Goal: Information Seeking & Learning: Learn about a topic

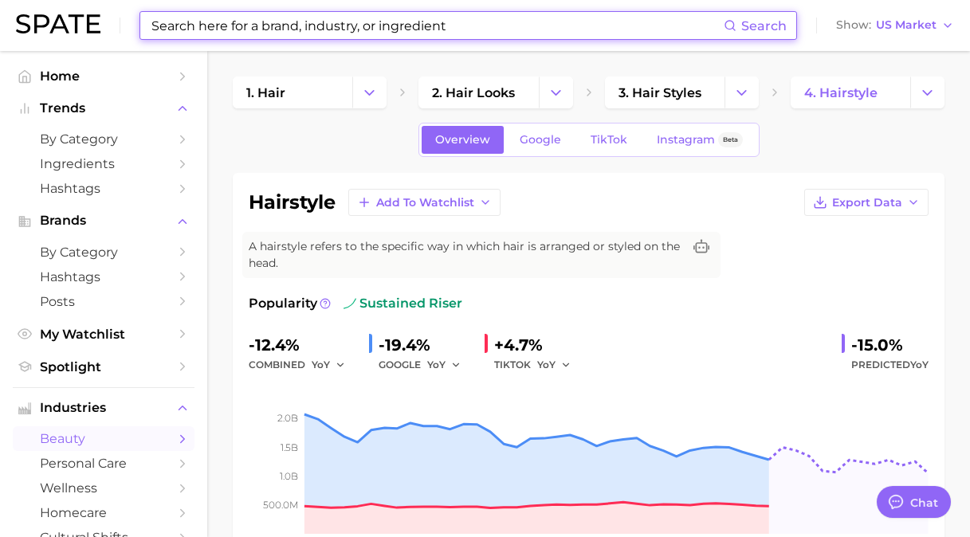
scroll to position [80, 0]
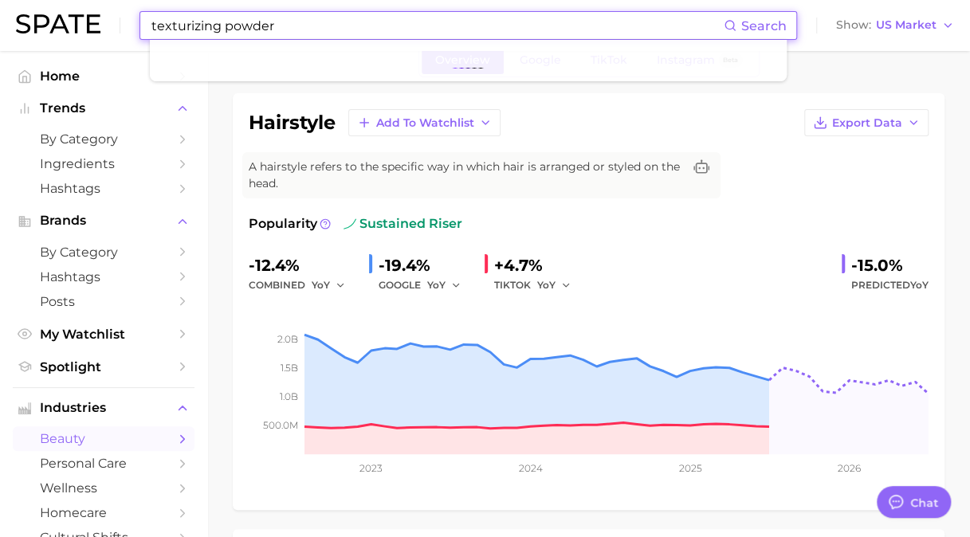
type input "texturizing powder"
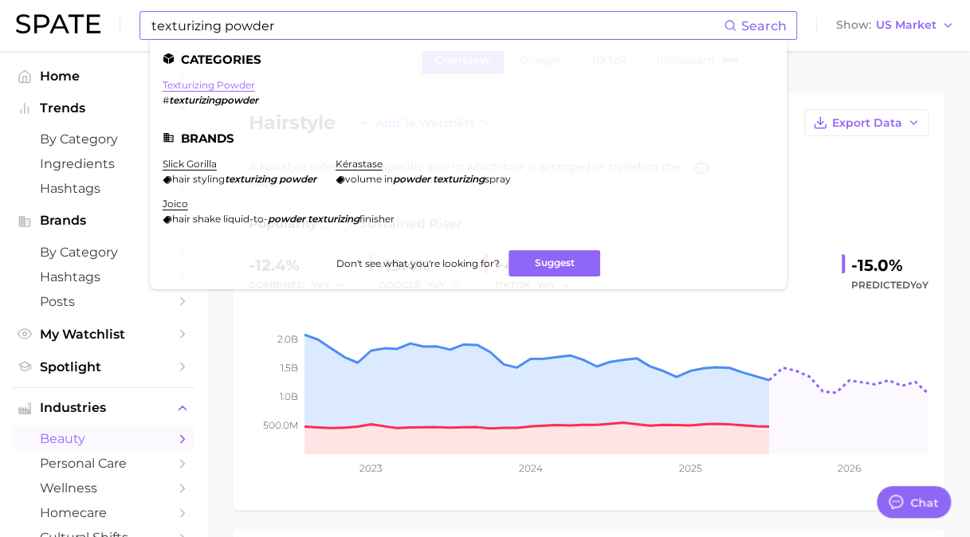
click at [231, 89] on link "texturizing powder" at bounding box center [209, 85] width 92 height 12
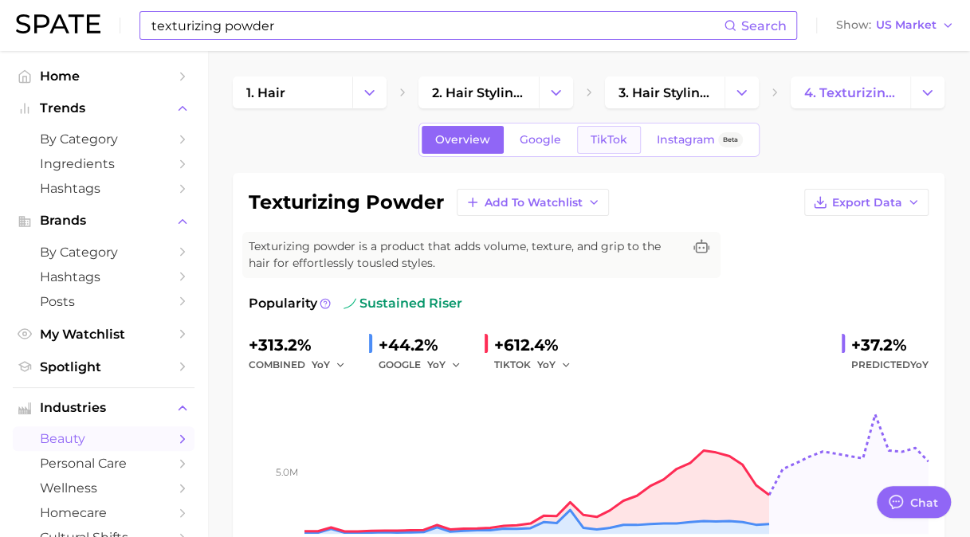
click at [617, 139] on span "TikTok" at bounding box center [608, 140] width 37 height 14
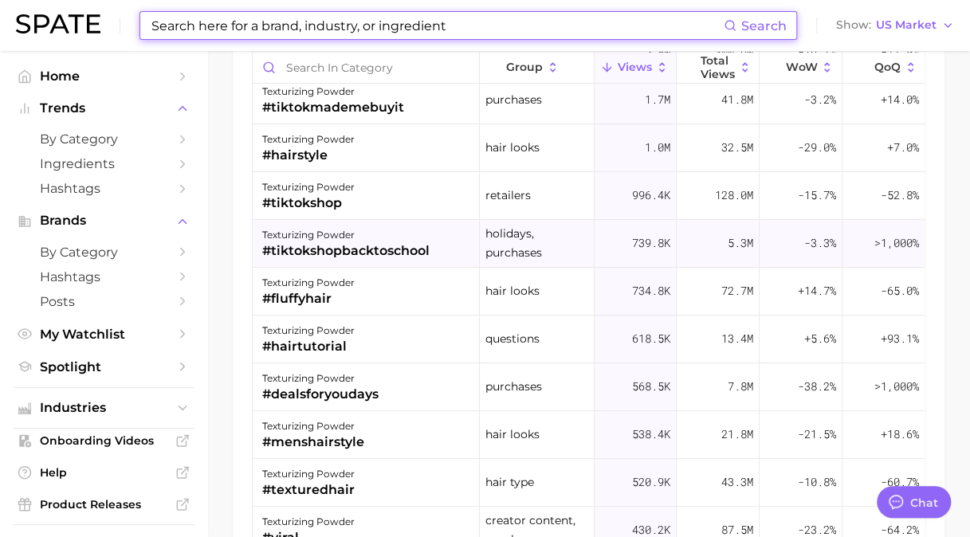
scroll to position [80, 0]
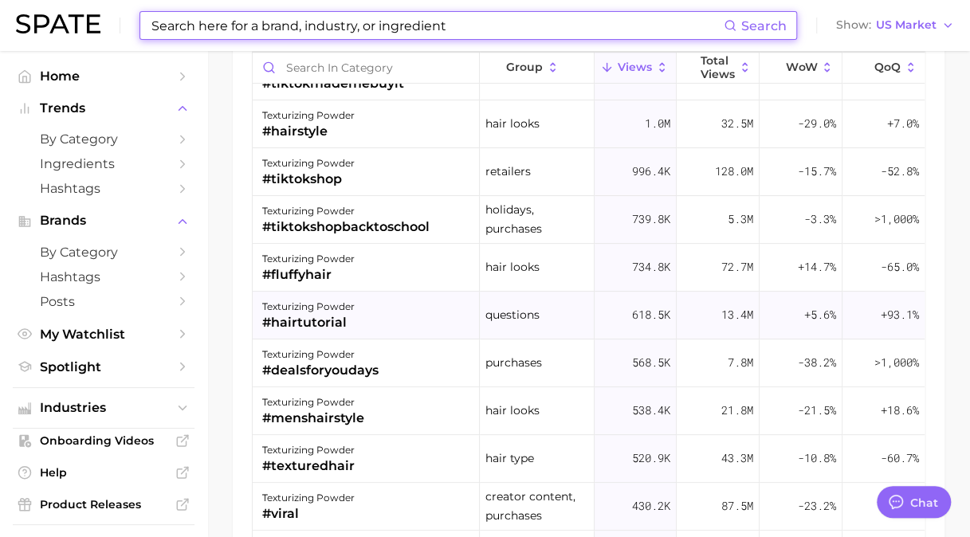
click at [349, 318] on div "#hairtutorial" at bounding box center [308, 322] width 92 height 19
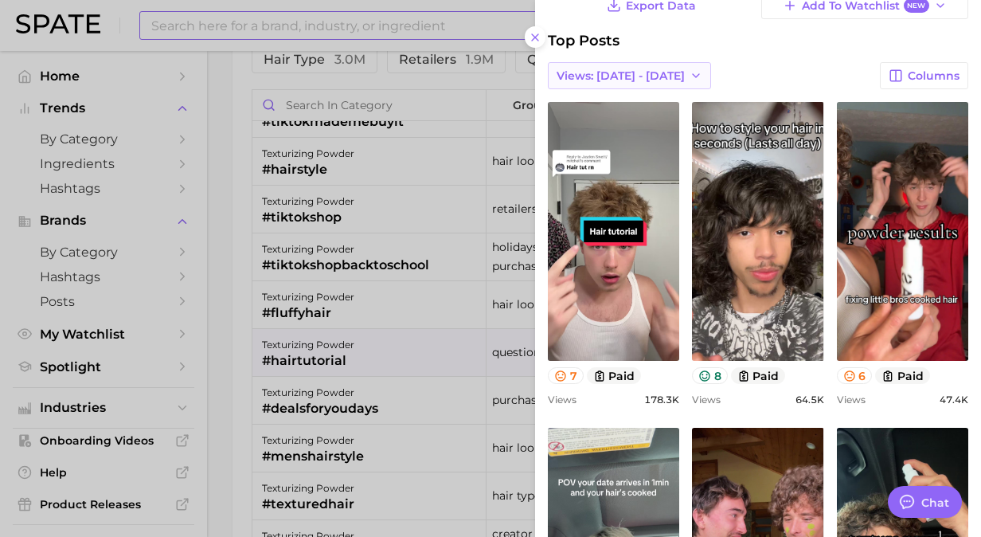
click at [646, 69] on span "Views: Aug 17 - 24" at bounding box center [621, 76] width 128 height 14
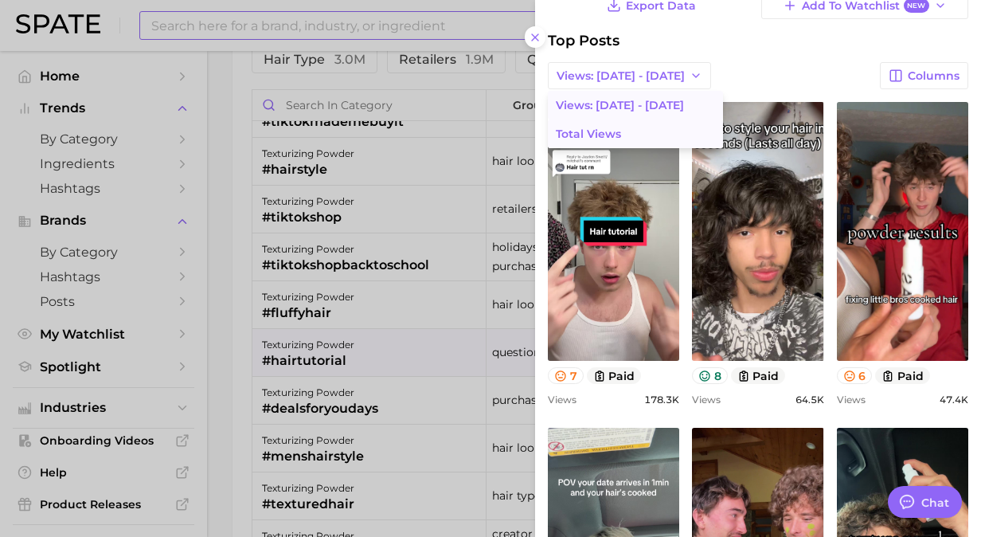
click at [617, 132] on span "Total Views" at bounding box center [588, 134] width 65 height 14
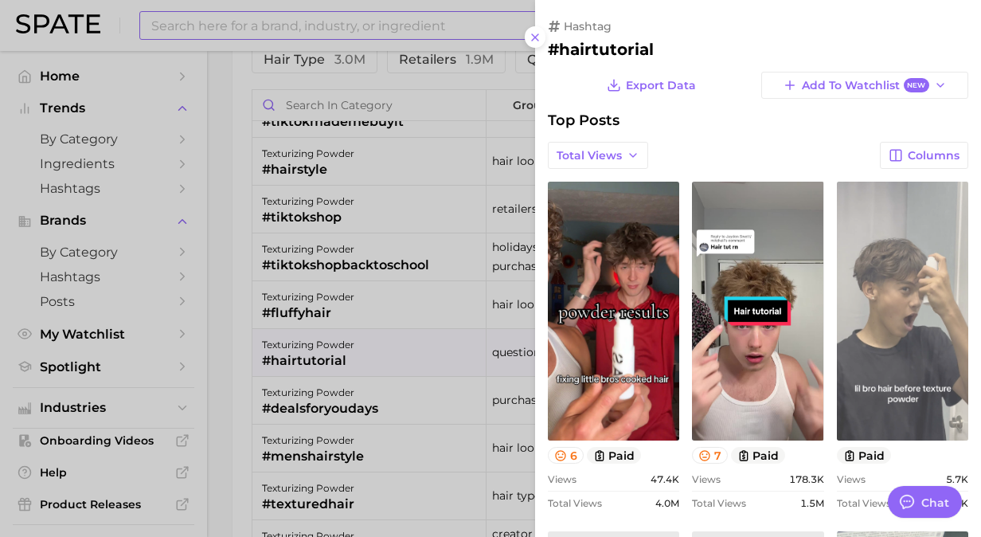
scroll to position [0, 0]
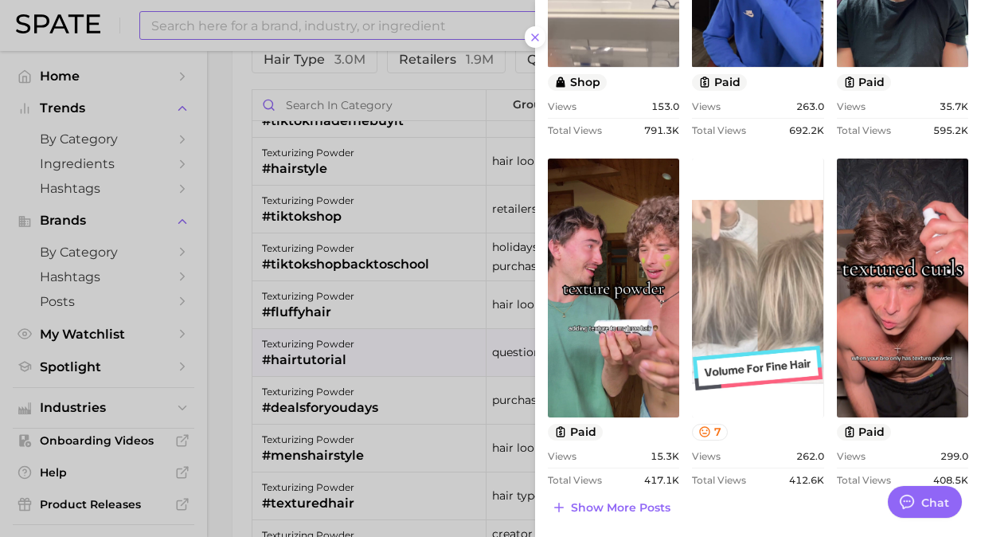
click at [772, 287] on link "view post on TikTok" at bounding box center [757, 288] width 131 height 259
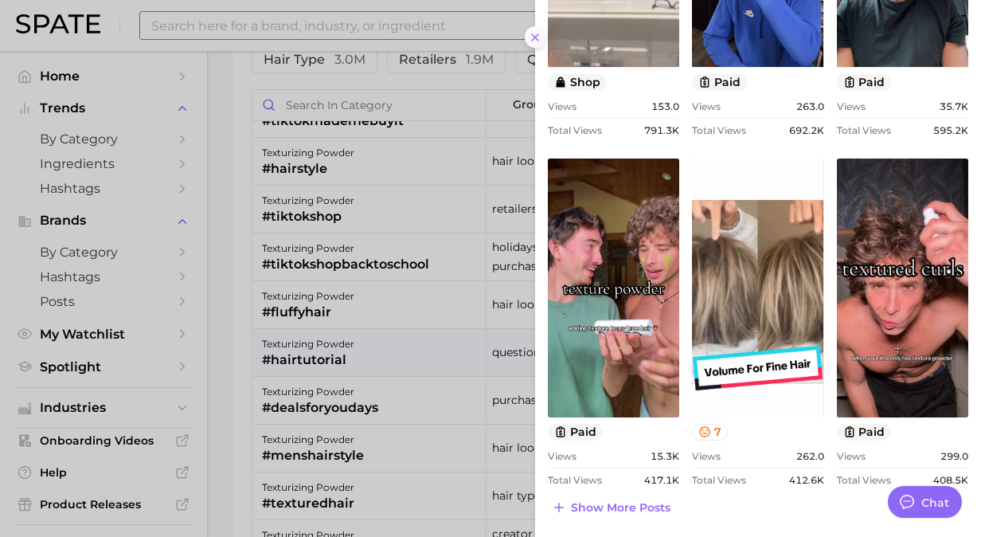
drag, startPoint x: 540, startPoint y: 33, endPoint x: 522, endPoint y: 2, distance: 36.1
click at [540, 33] on icon at bounding box center [535, 37] width 13 height 13
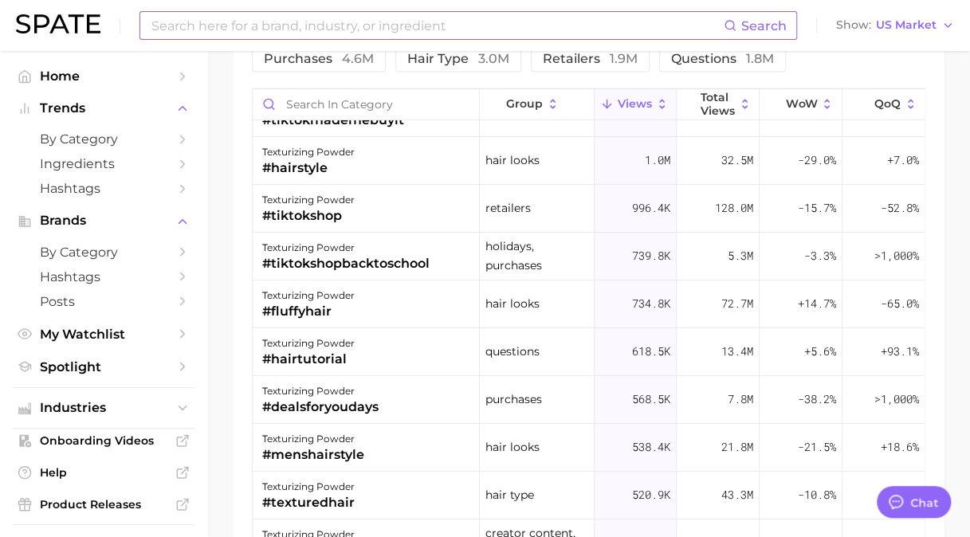
click at [485, 33] on input at bounding box center [437, 25] width 574 height 27
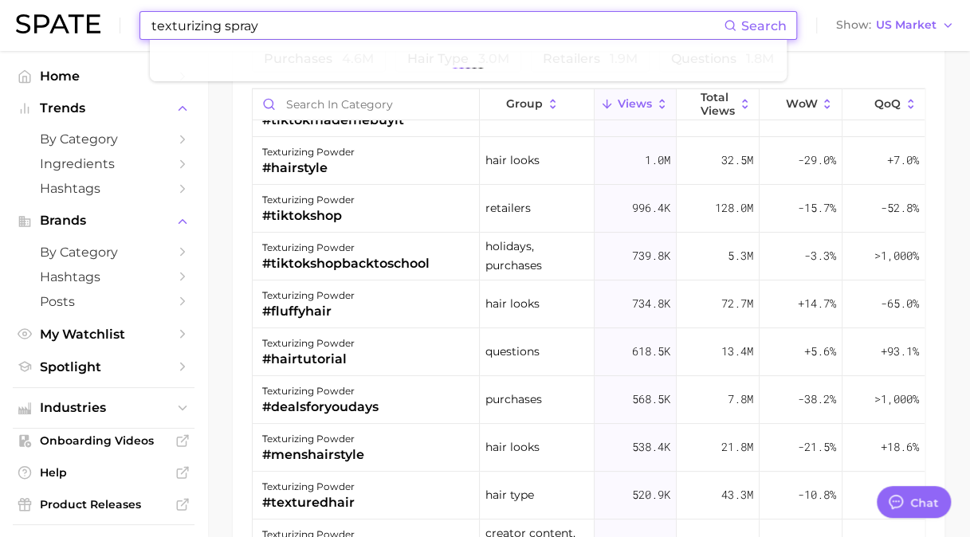
type input "texturizing spray"
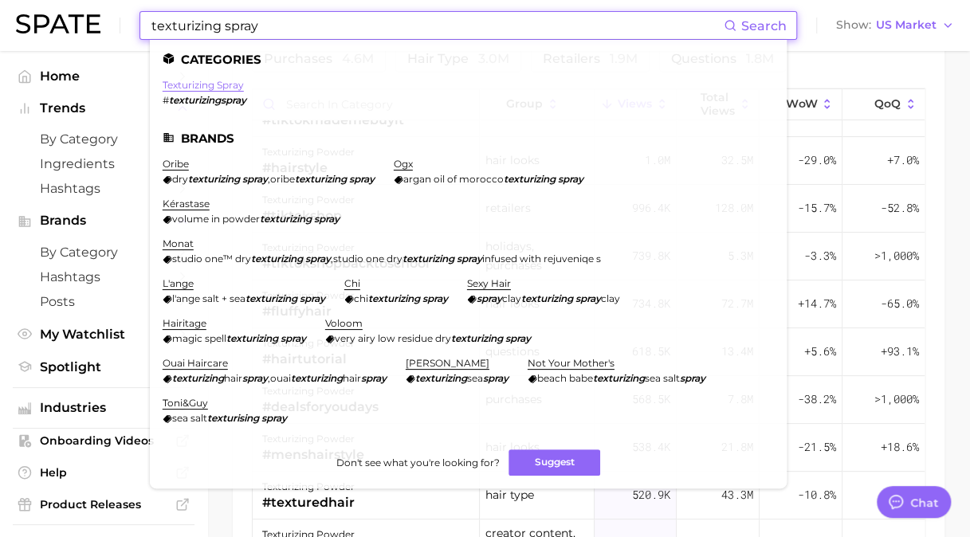
click at [229, 86] on link "texturizing spray" at bounding box center [203, 85] width 81 height 12
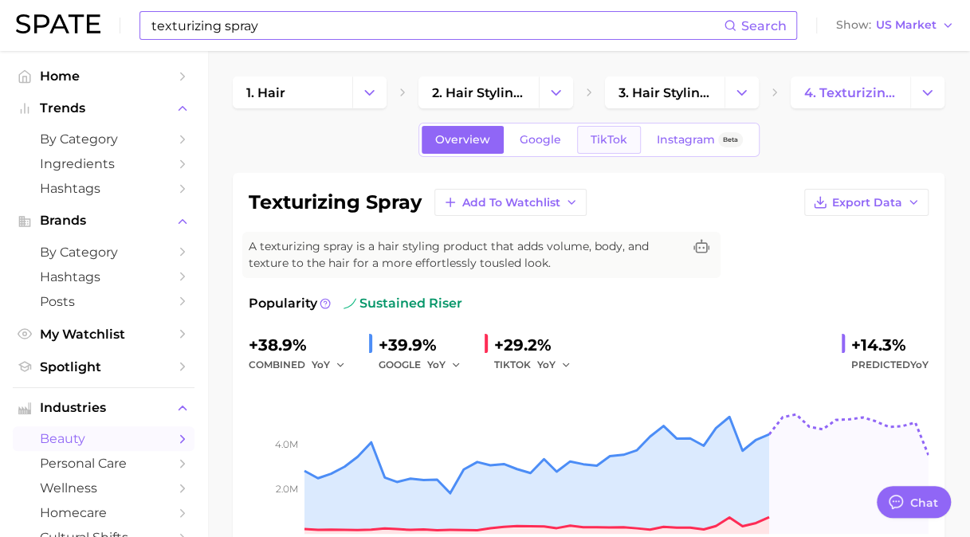
click at [611, 140] on span "TikTok" at bounding box center [608, 140] width 37 height 14
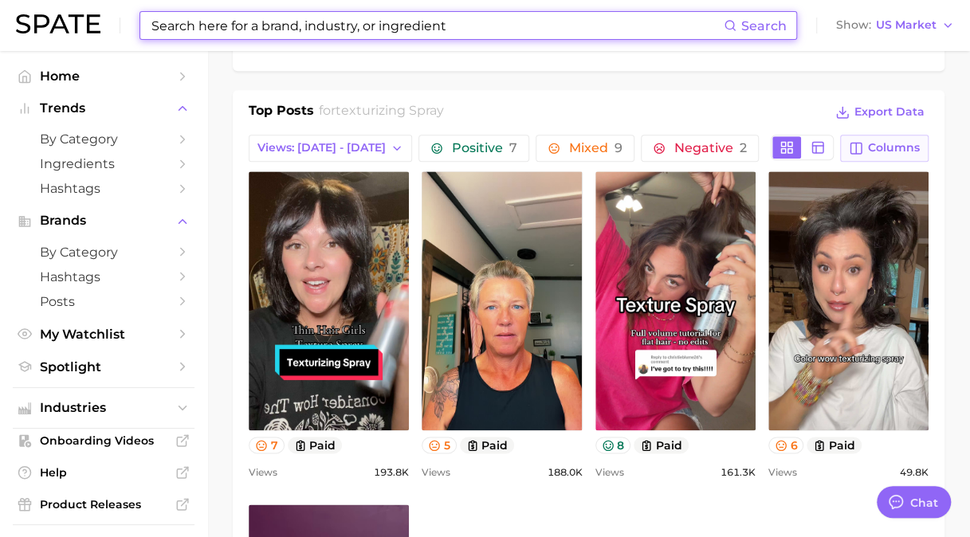
click at [890, 136] on button "Columns" at bounding box center [884, 148] width 88 height 27
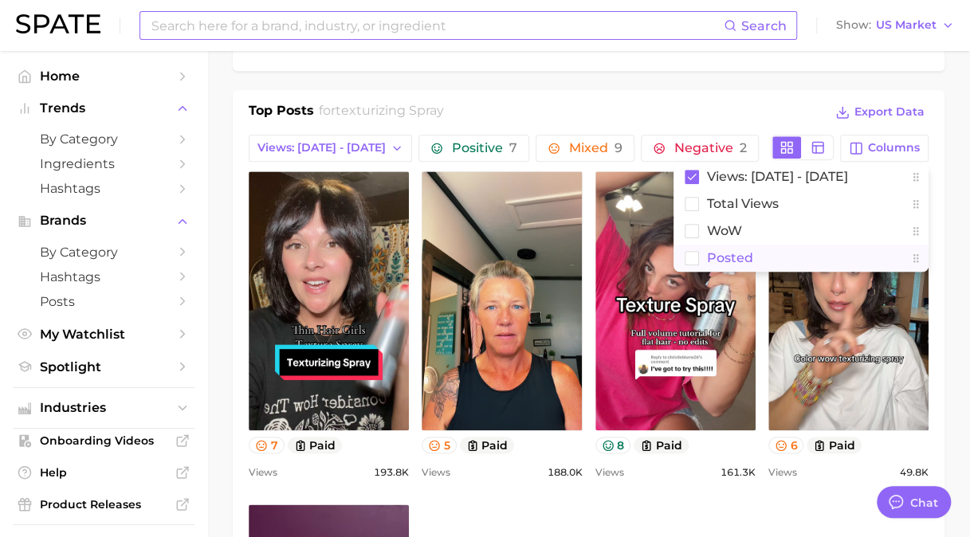
click at [766, 249] on button "Posted" at bounding box center [800, 258] width 255 height 27
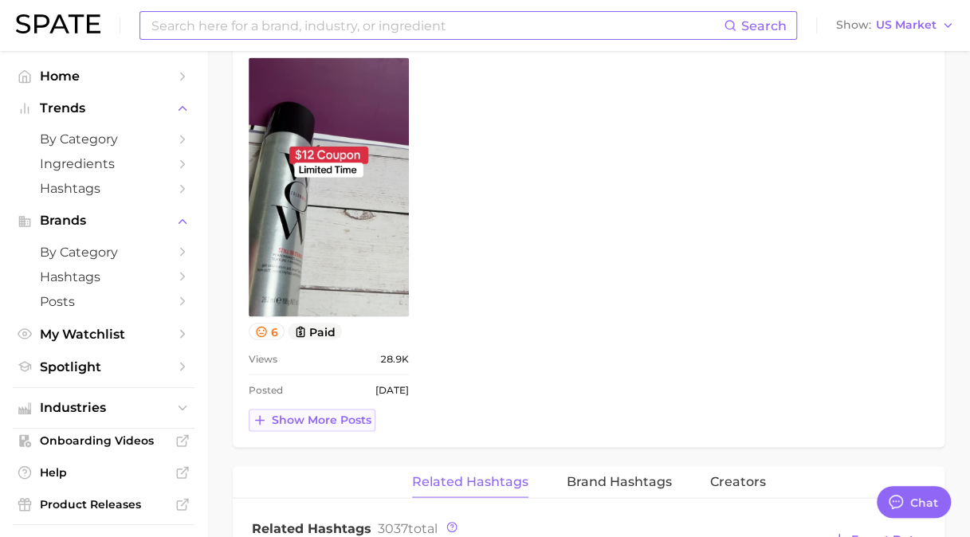
click at [339, 421] on span "Show more posts" at bounding box center [322, 420] width 100 height 14
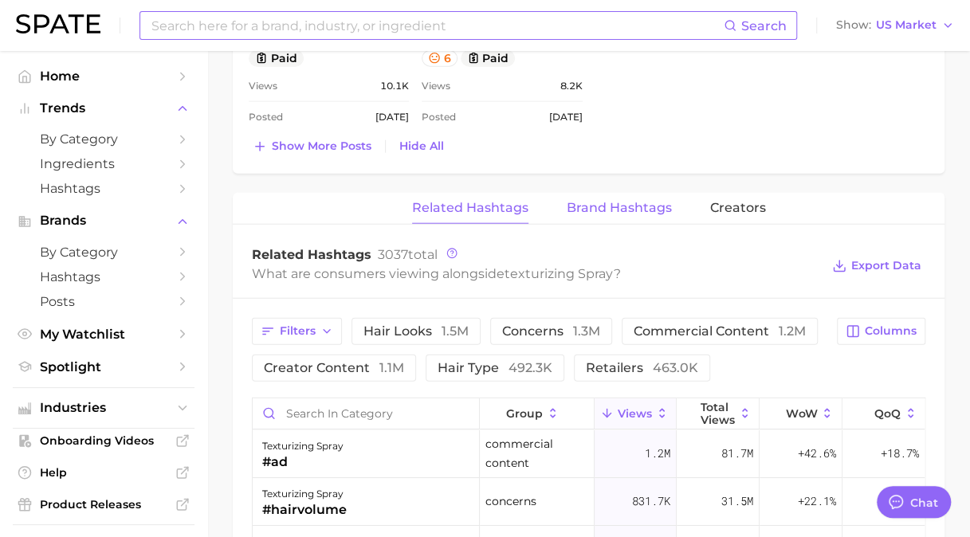
click at [622, 209] on span "Brand Hashtags" at bounding box center [618, 208] width 105 height 14
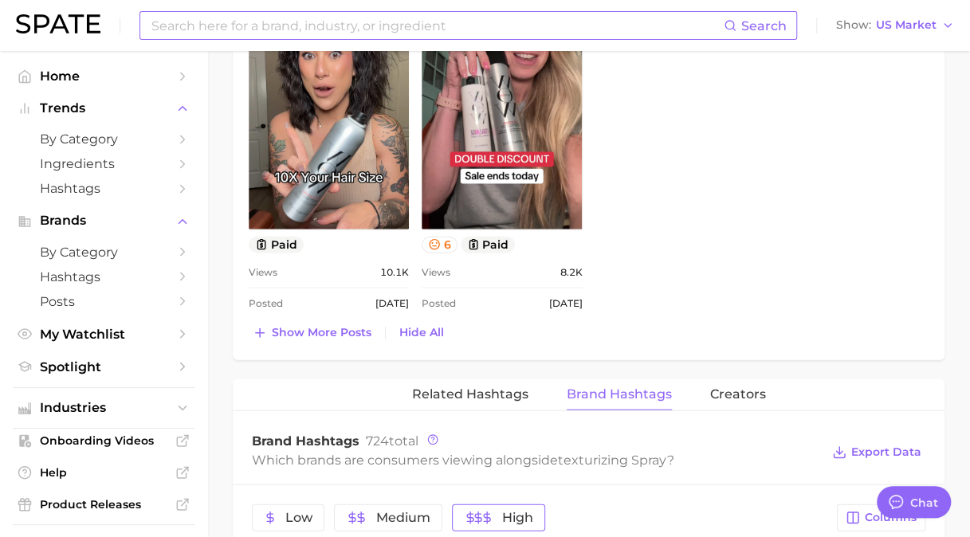
scroll to position [1514, 0]
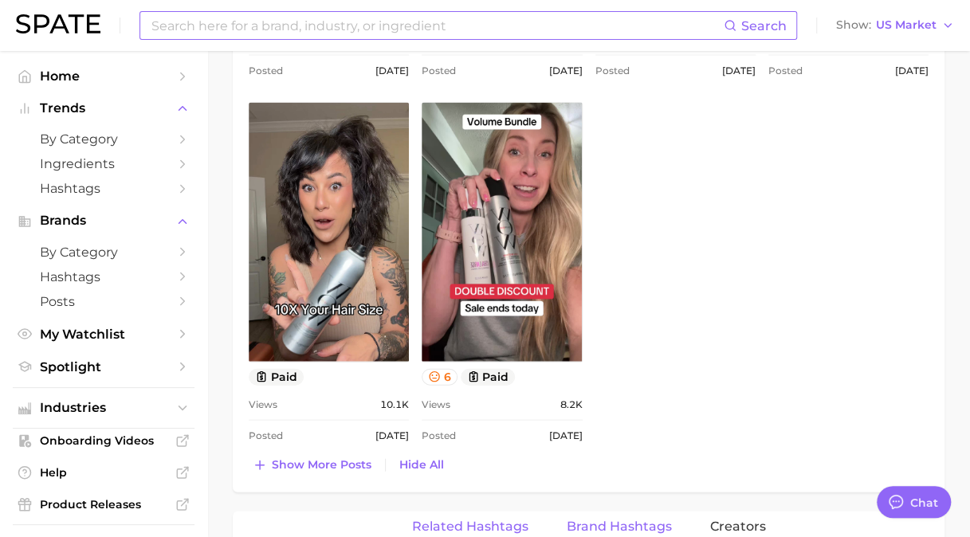
click at [483, 524] on span "Related Hashtags" at bounding box center [470, 526] width 116 height 14
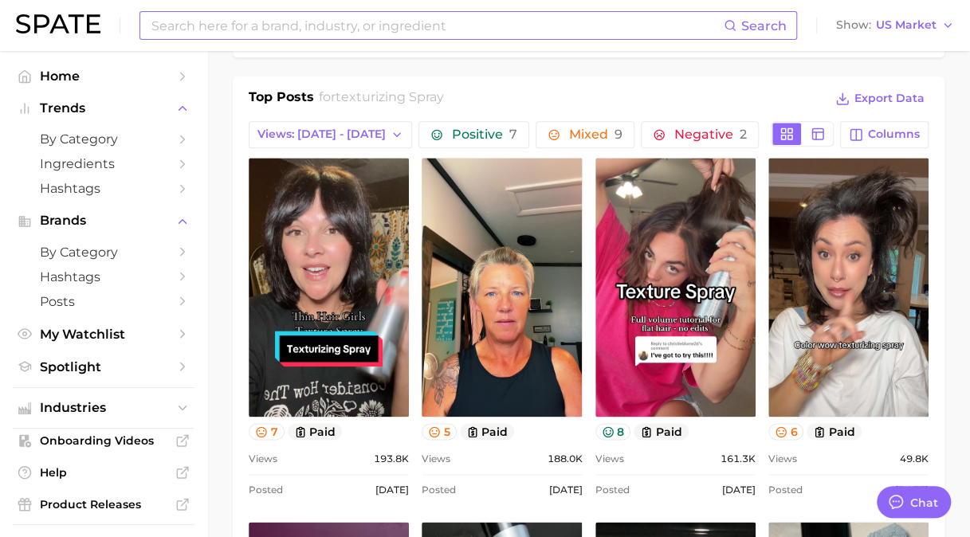
scroll to position [637, 0]
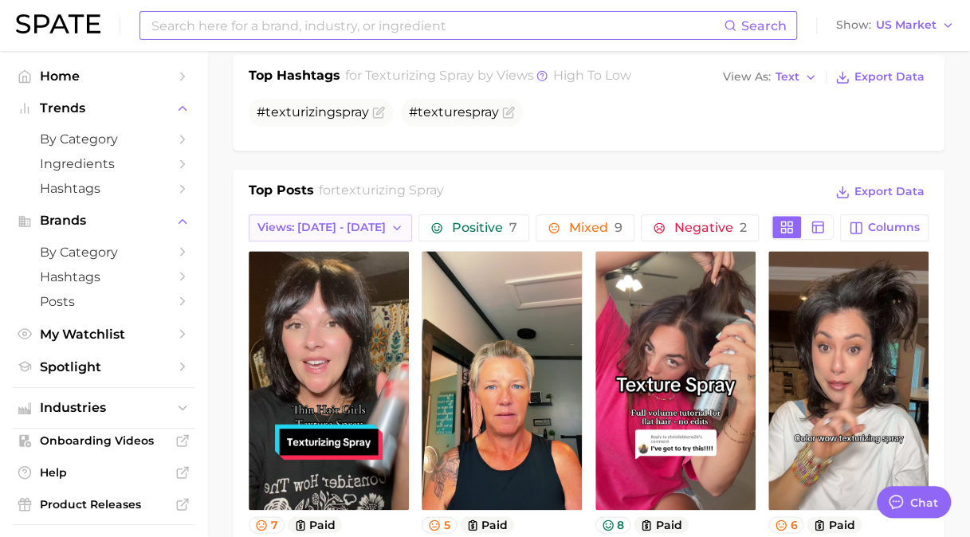
click at [334, 231] on span "Views: Aug 17 - 24" at bounding box center [321, 228] width 128 height 14
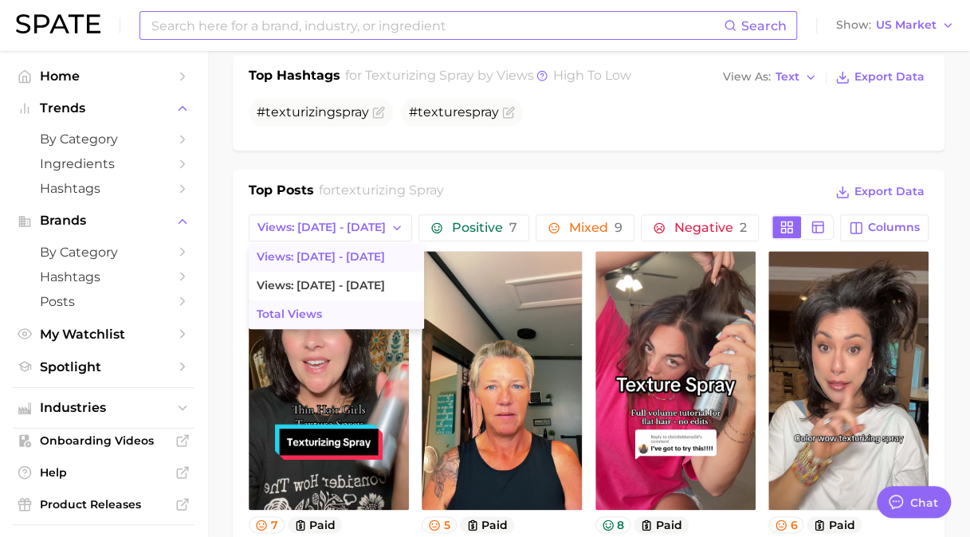
click at [304, 311] on span "Total Views" at bounding box center [289, 315] width 65 height 14
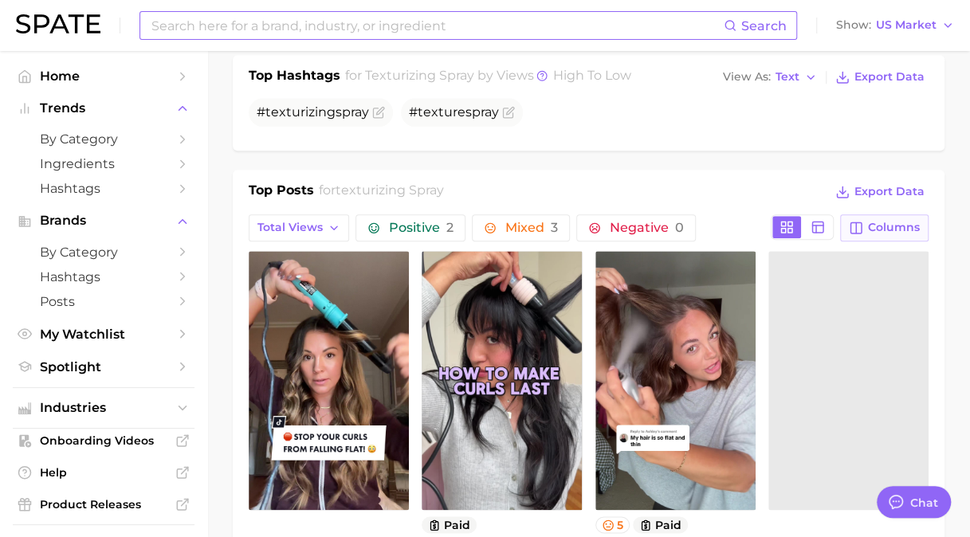
scroll to position [0, 0]
click at [868, 225] on button "Columns" at bounding box center [884, 227] width 88 height 27
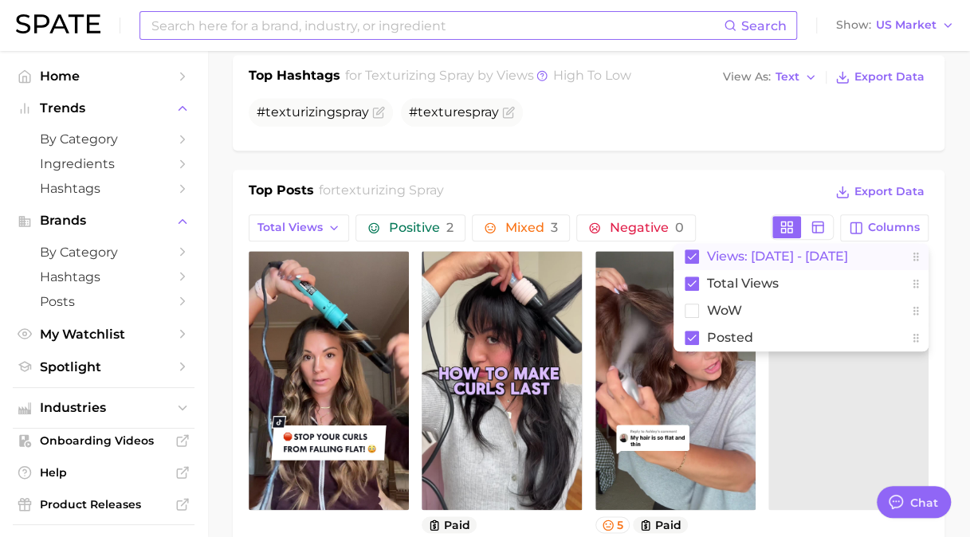
click at [751, 254] on span "Views: Aug 17 - 24" at bounding box center [777, 256] width 141 height 14
click at [821, 220] on icon at bounding box center [817, 227] width 14 height 14
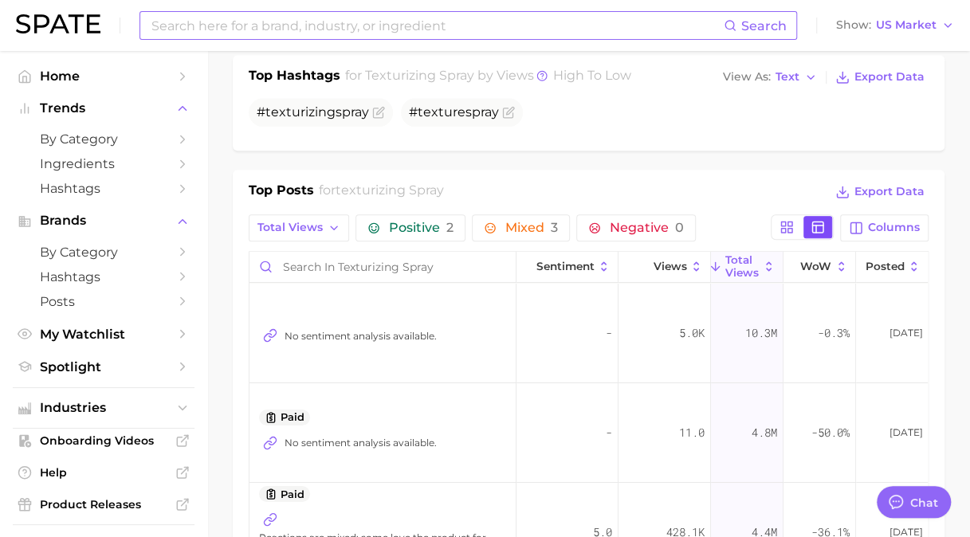
click at [821, 220] on icon at bounding box center [817, 227] width 14 height 14
click at [789, 221] on rect at bounding box center [789, 223] width 4 height 4
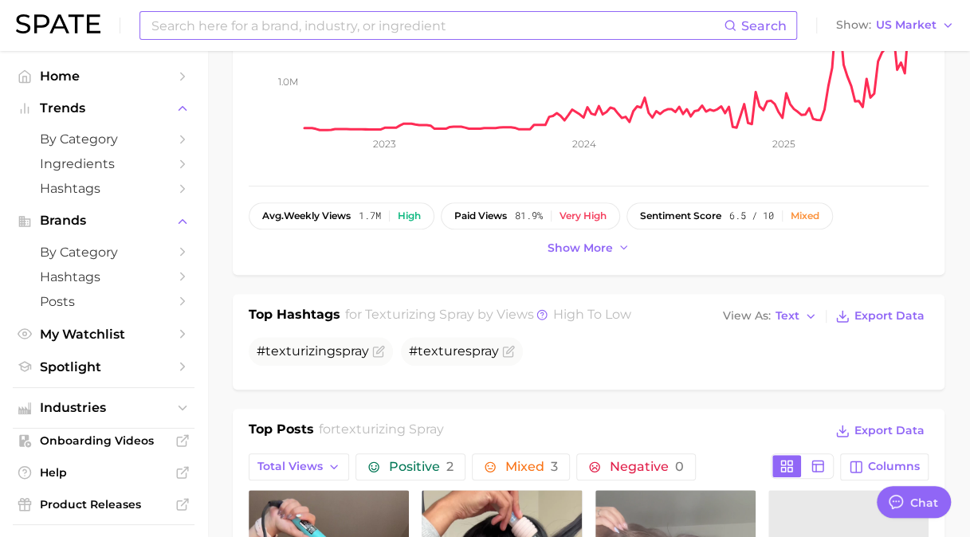
scroll to position [319, 0]
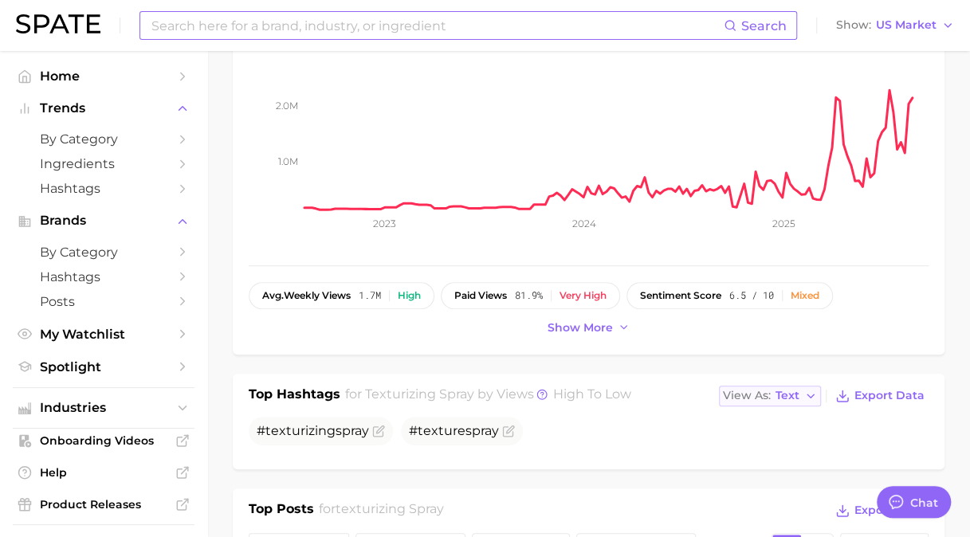
click at [796, 391] on span "Text" at bounding box center [787, 395] width 24 height 9
click at [665, 402] on div "Top Hashtags for texturizing spray by Views high to low View As Text Text Table…" at bounding box center [589, 396] width 680 height 22
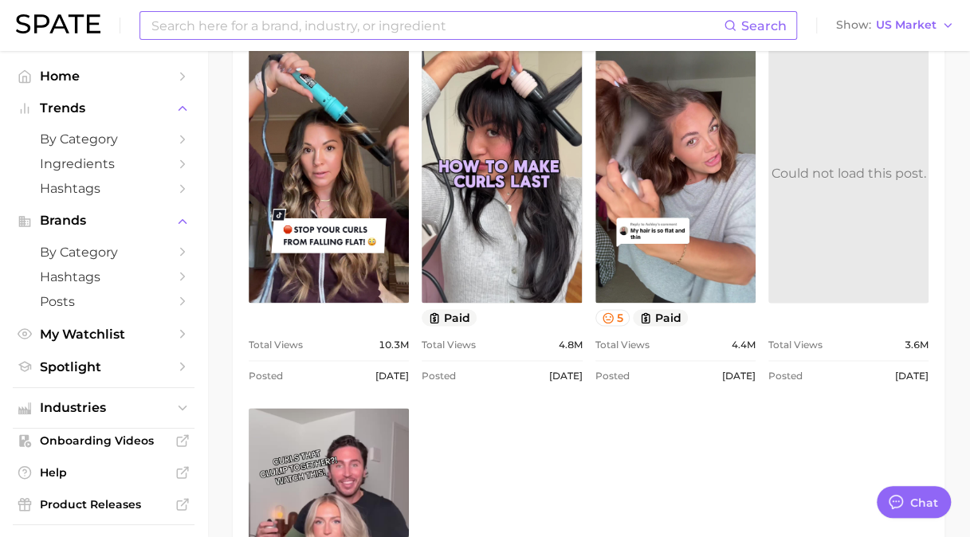
scroll to position [809, 0]
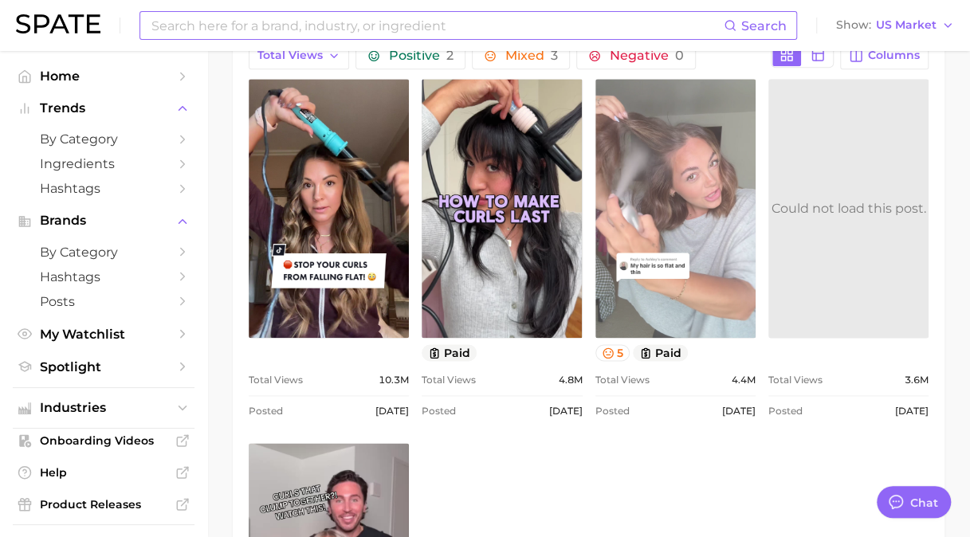
click at [722, 194] on link "view post on TikTok" at bounding box center [675, 208] width 160 height 259
click at [706, 214] on link "view post on TikTok" at bounding box center [675, 208] width 160 height 259
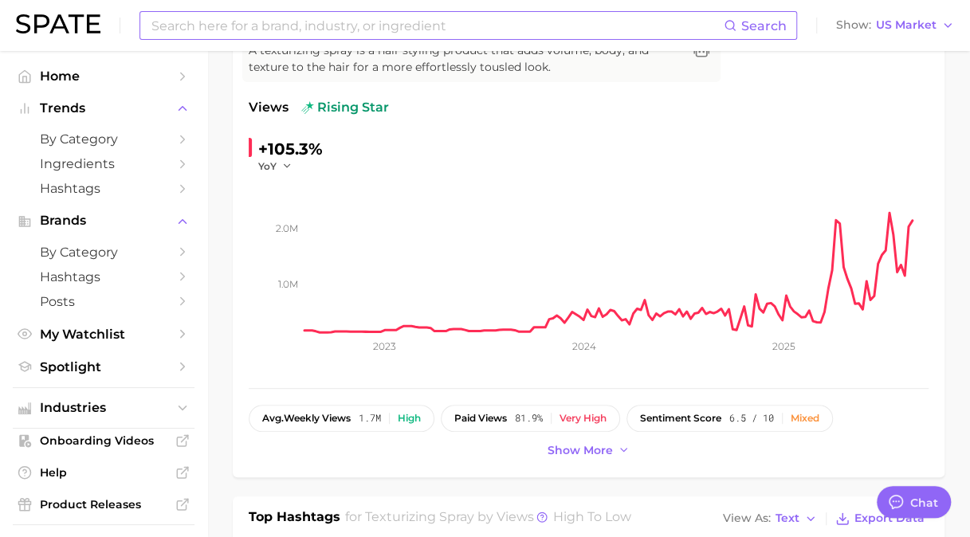
scroll to position [0, 0]
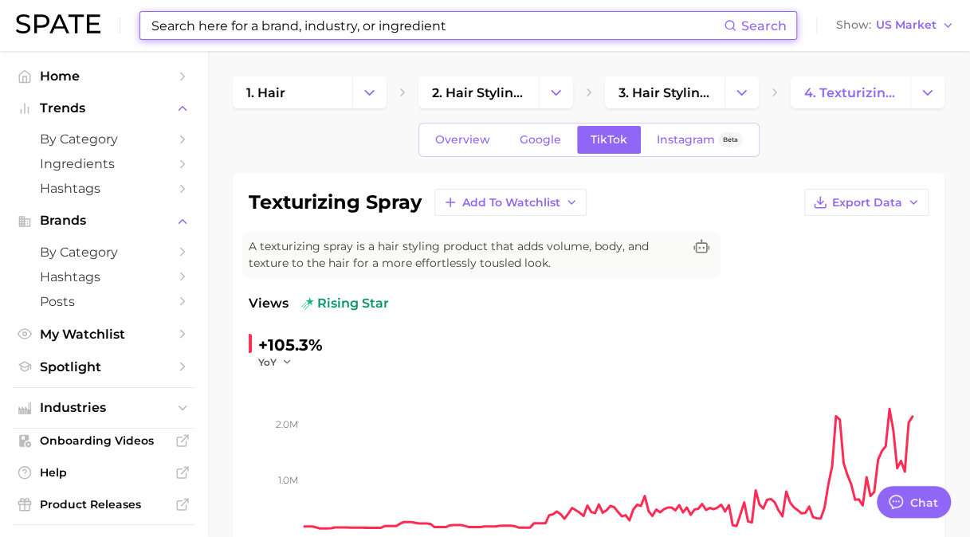
click at [274, 23] on input at bounding box center [437, 25] width 574 height 27
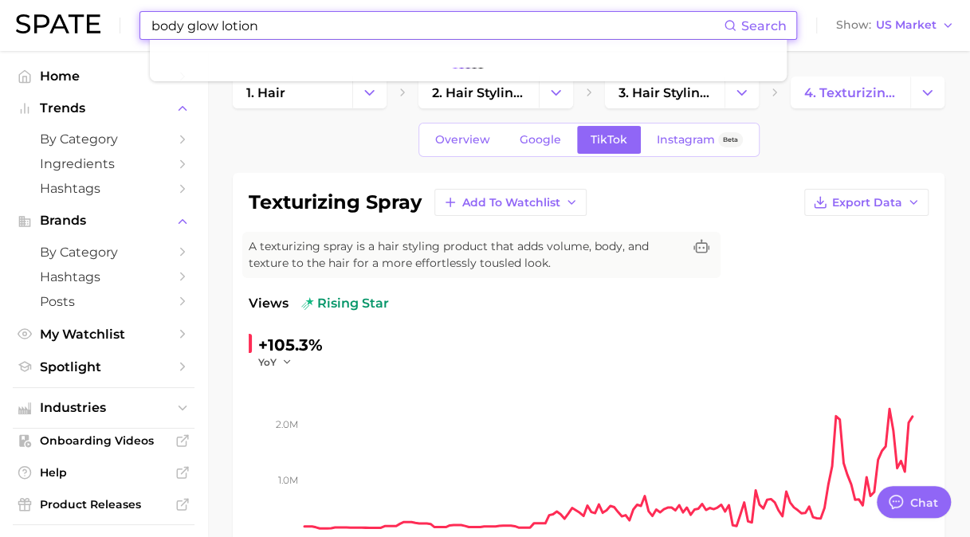
type input "body glow lotion"
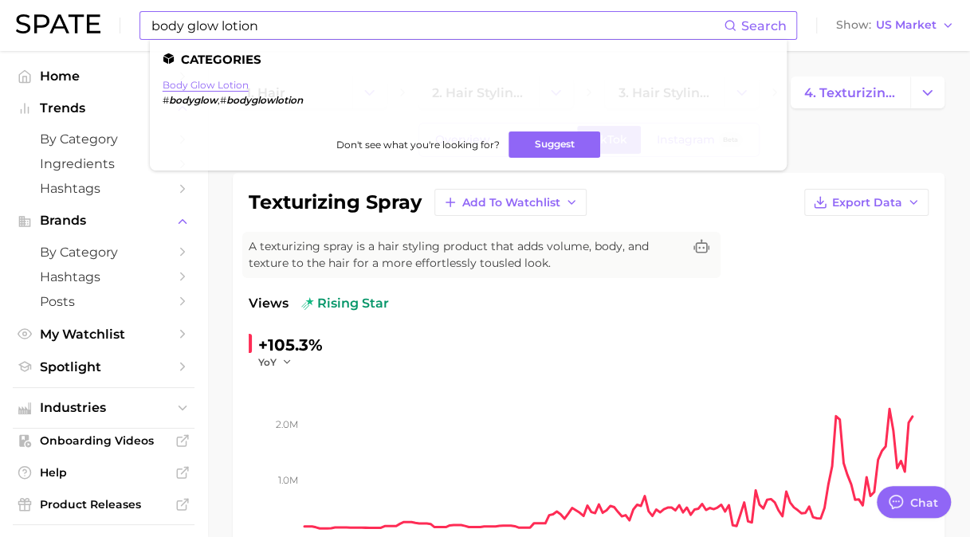
click at [191, 79] on link "body glow lotion" at bounding box center [206, 85] width 86 height 12
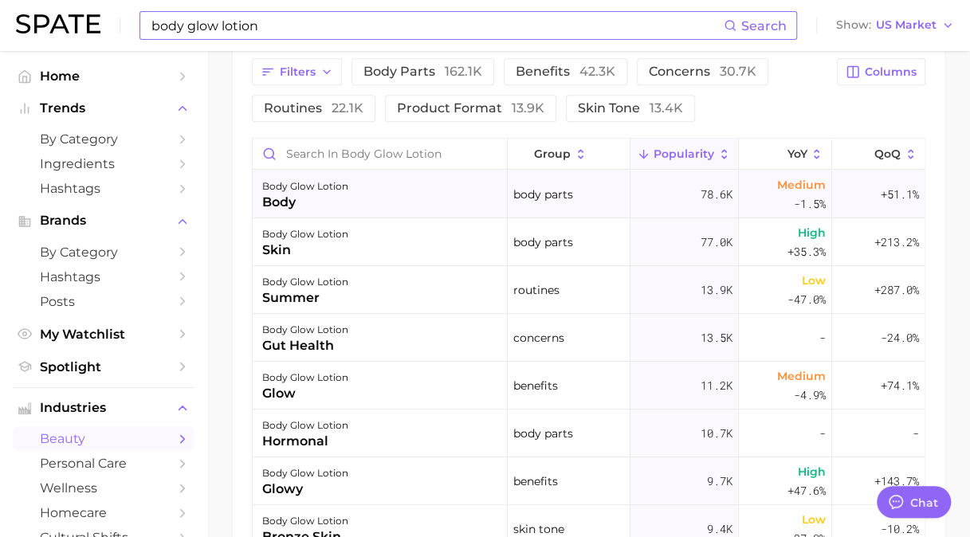
scroll to position [717, 0]
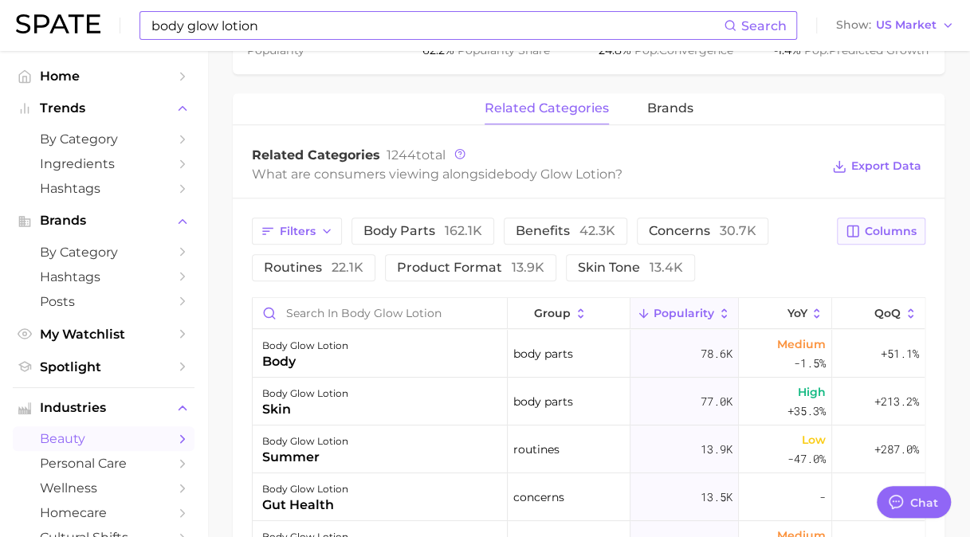
click at [876, 220] on button "Columns" at bounding box center [880, 230] width 88 height 27
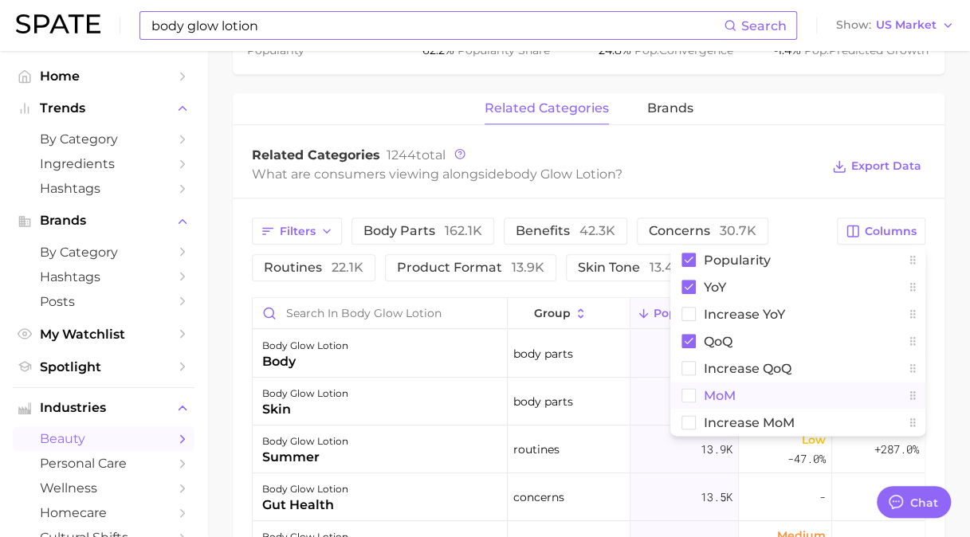
click at [712, 395] on span "MoM" at bounding box center [719, 396] width 32 height 14
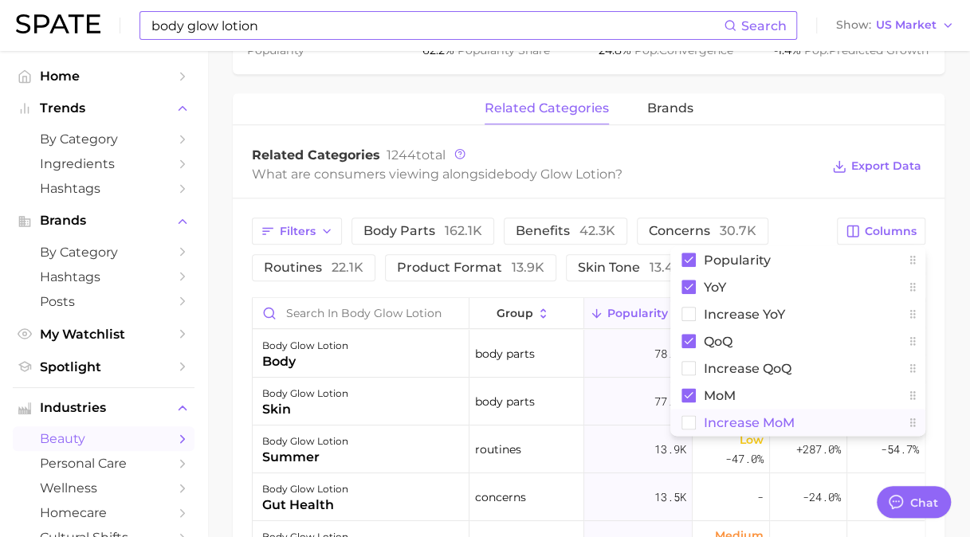
click at [710, 419] on span "Increase MoM" at bounding box center [748, 423] width 91 height 14
click at [722, 335] on span "QoQ" at bounding box center [717, 342] width 29 height 14
click at [715, 283] on span "YoY" at bounding box center [714, 287] width 22 height 14
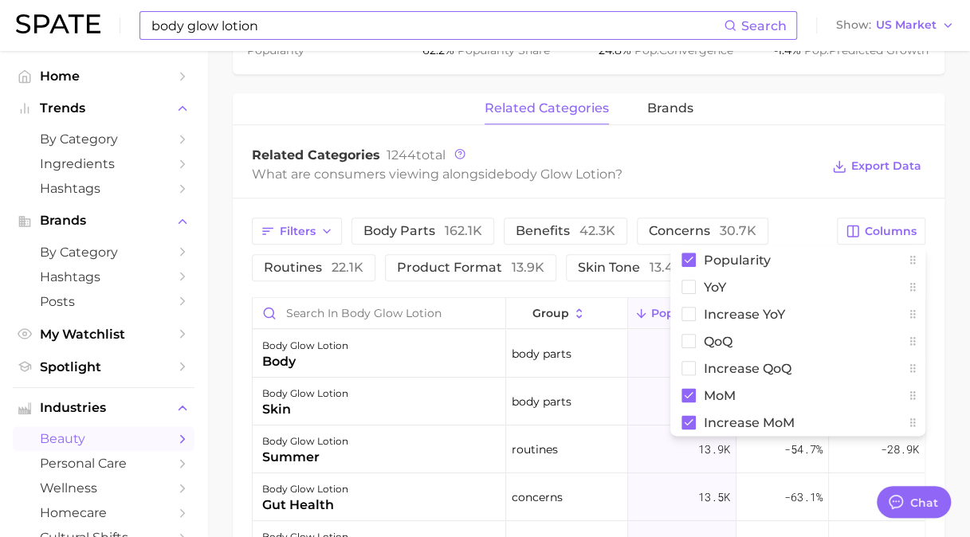
click at [945, 209] on main "1. makeup 2. body makeup 3. body highlighter products 4. body glow lotion Overv…" at bounding box center [588, 133] width 762 height 1599
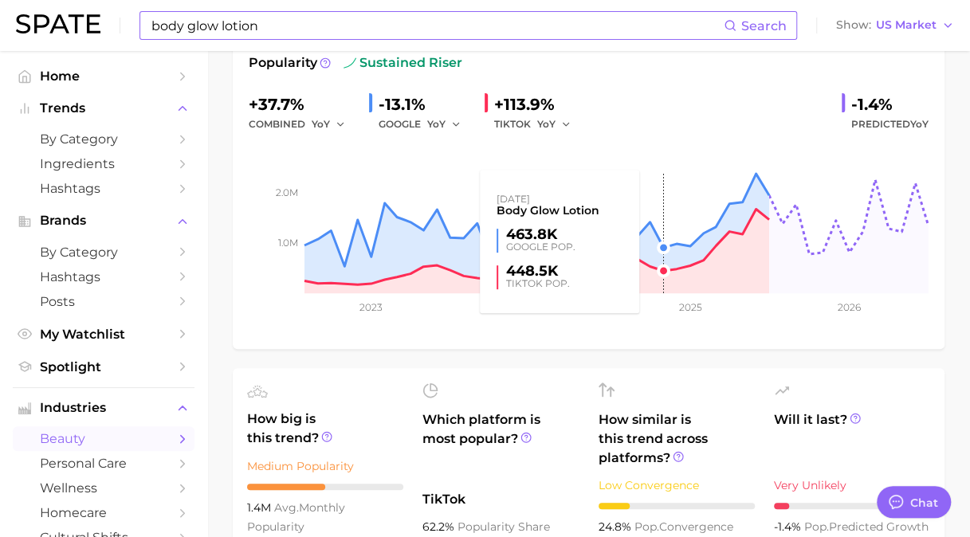
scroll to position [80, 0]
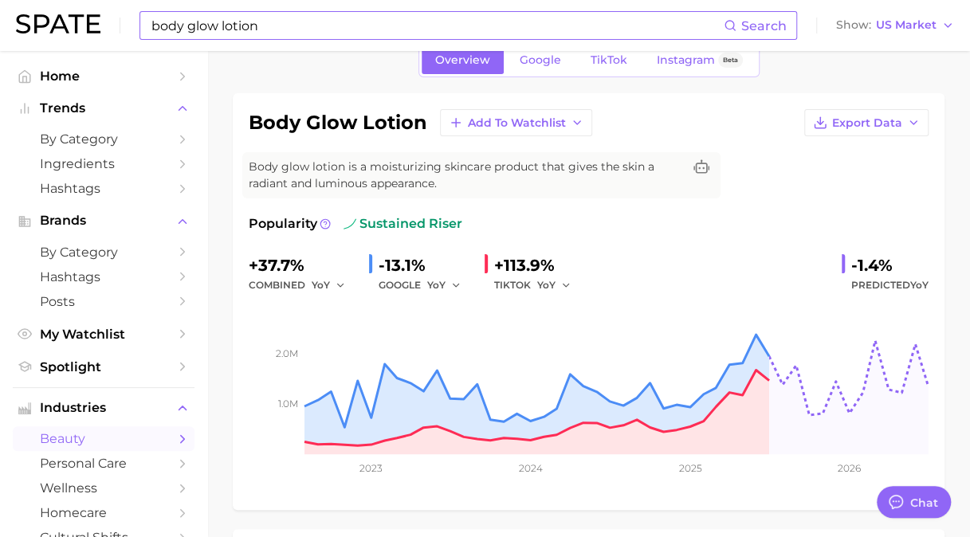
click at [611, 59] on span "TikTok" at bounding box center [608, 60] width 37 height 14
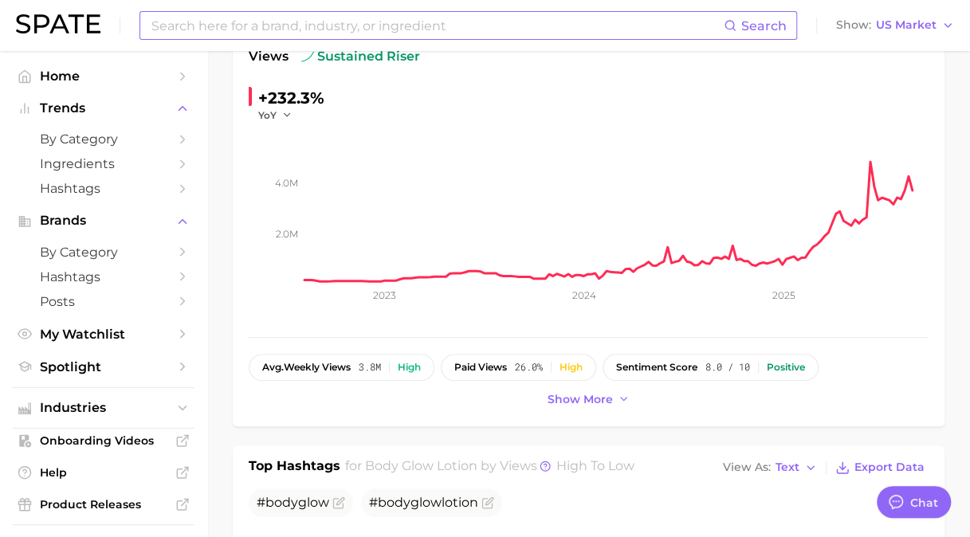
scroll to position [239, 0]
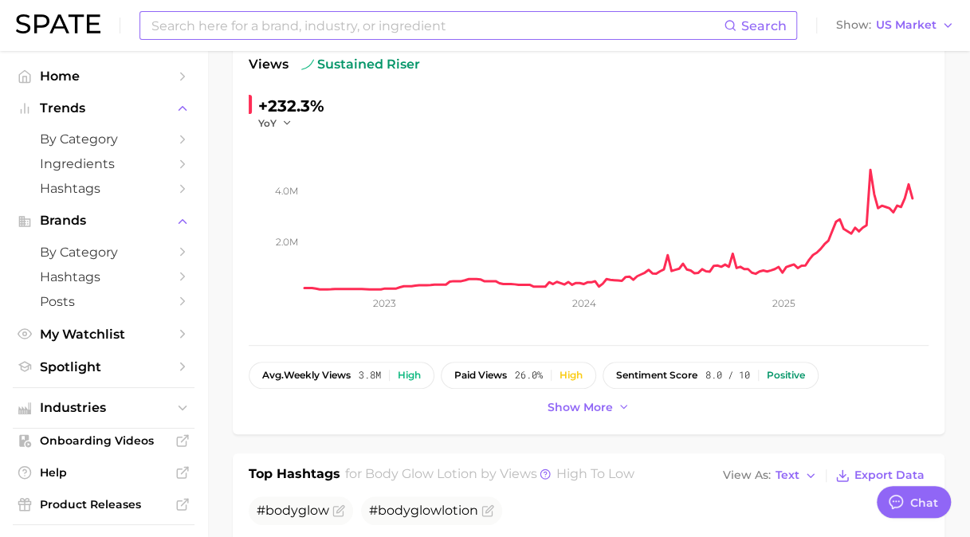
click at [376, 413] on div "Show more" at bounding box center [589, 408] width 680 height 22
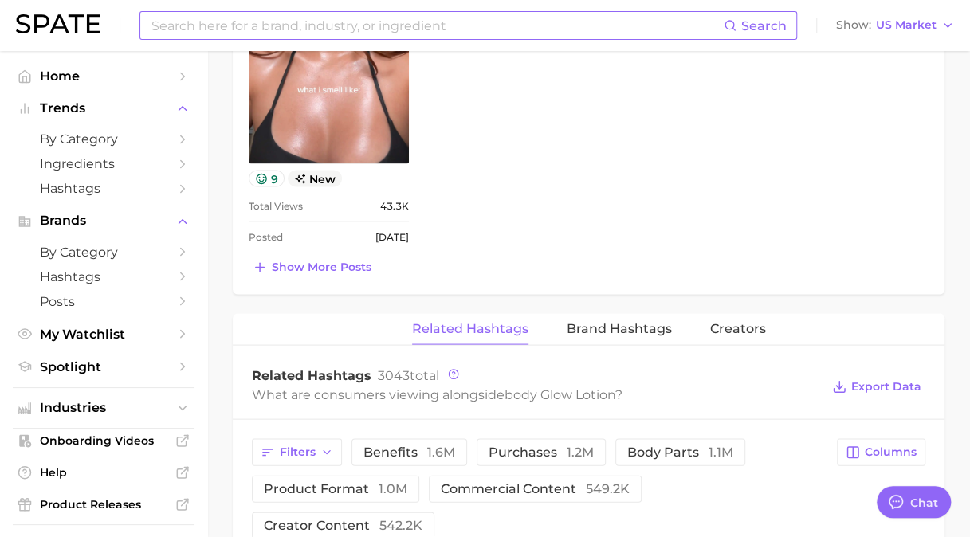
scroll to position [1354, 0]
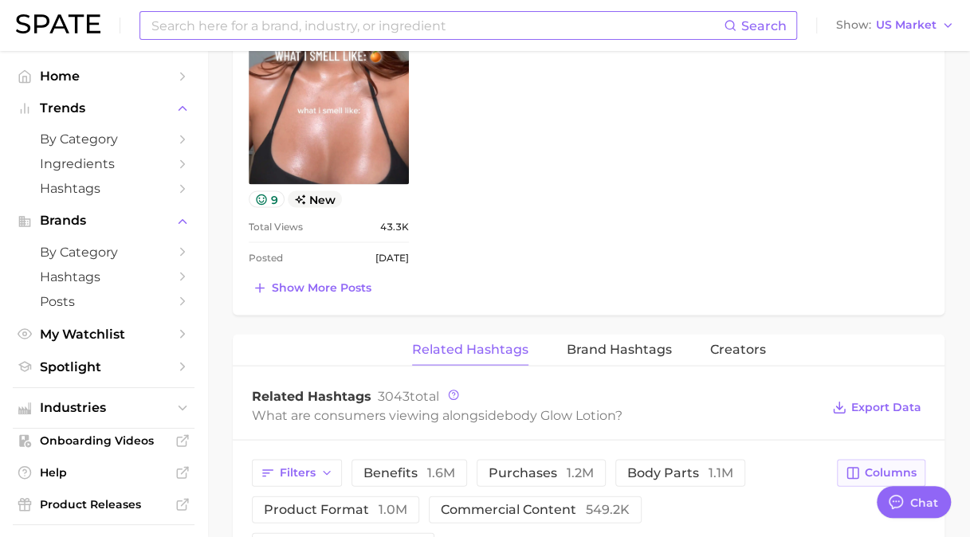
click at [874, 459] on button "Columns" at bounding box center [880, 472] width 88 height 27
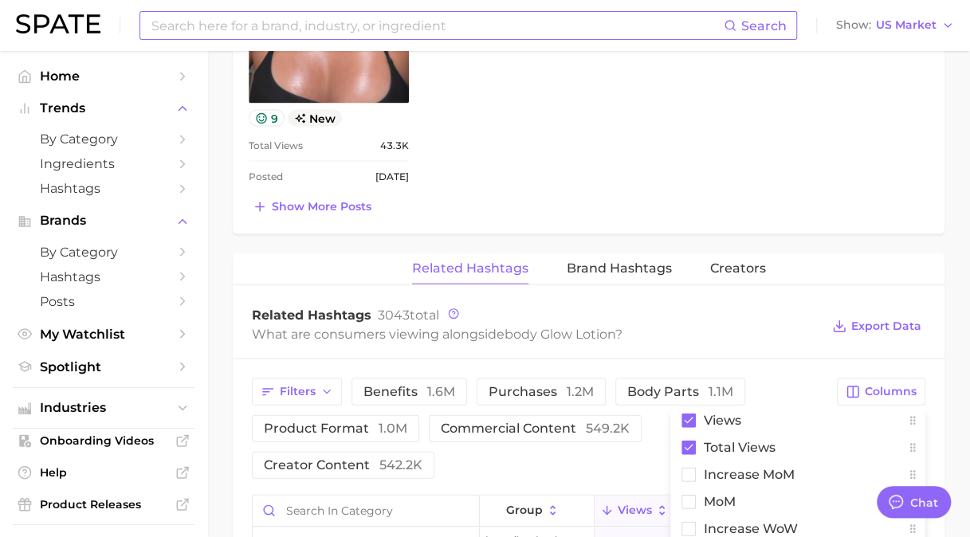
scroll to position [1593, 0]
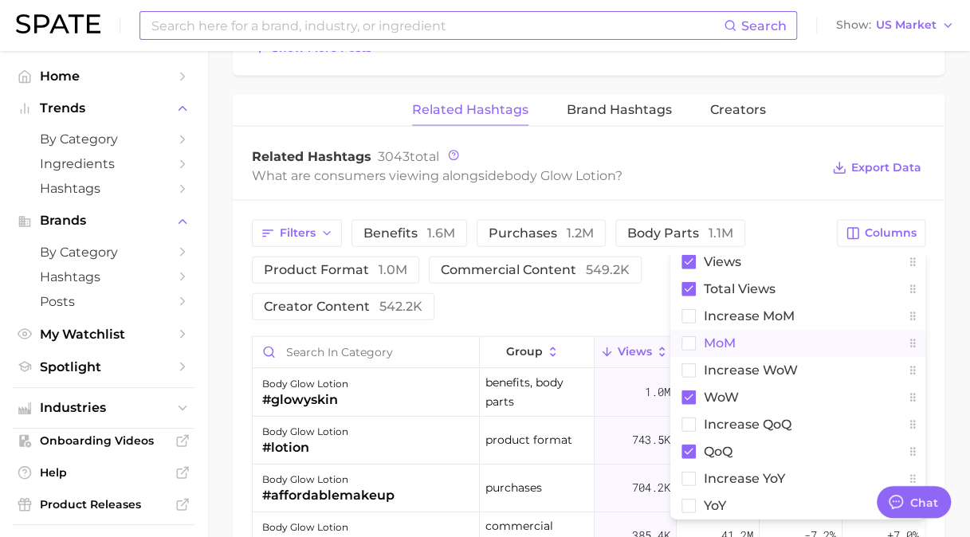
click at [726, 330] on button "MoM" at bounding box center [797, 343] width 255 height 27
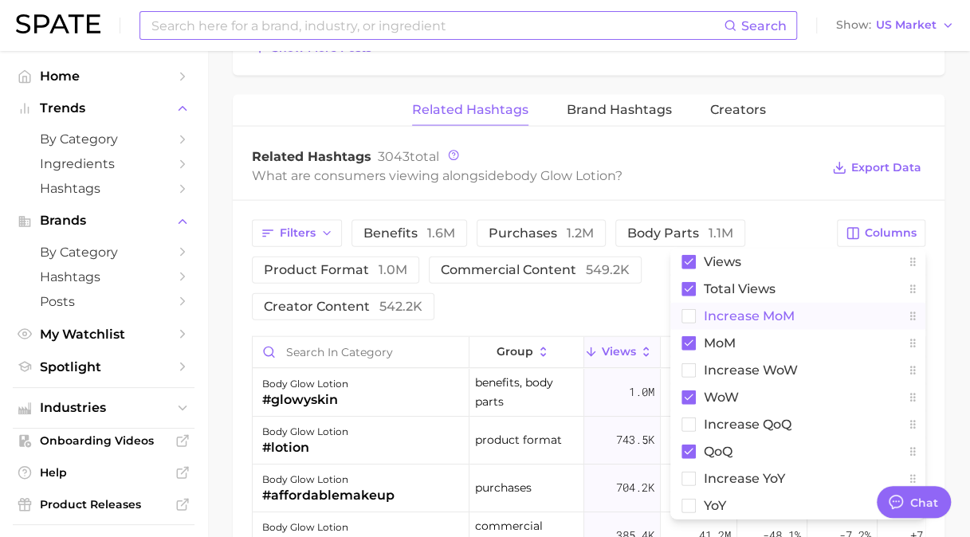
click at [734, 309] on span "increase MoM" at bounding box center [748, 316] width 91 height 14
drag, startPoint x: 727, startPoint y: 366, endPoint x: 723, endPoint y: 414, distance: 48.8
click at [727, 390] on span "WoW" at bounding box center [720, 397] width 35 height 14
click at [723, 445] on span "QoQ" at bounding box center [717, 452] width 29 height 14
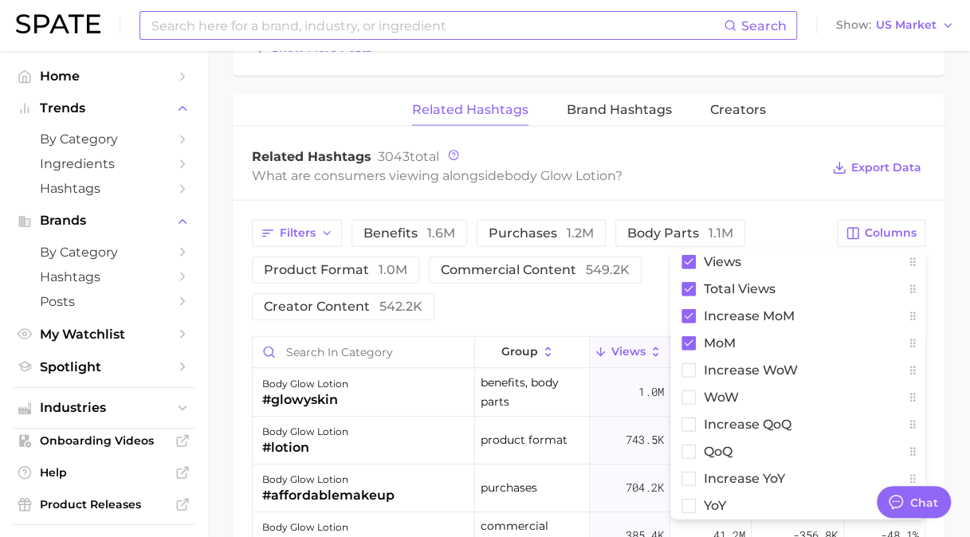
click at [941, 201] on div "Filters benefits 1.6m purchases 1.2m body parts 1.1m product format 1.0m commer…" at bounding box center [588, 546] width 711 height 691
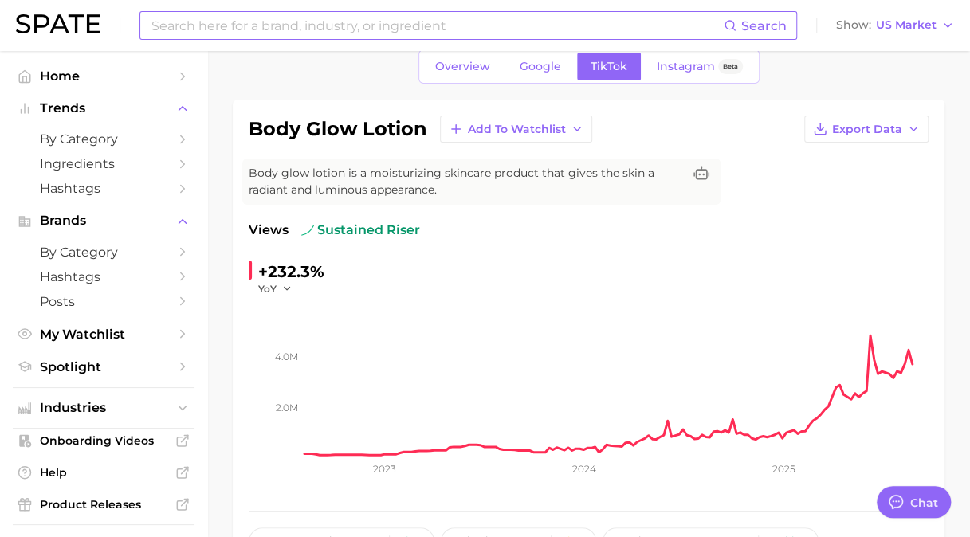
scroll to position [80, 0]
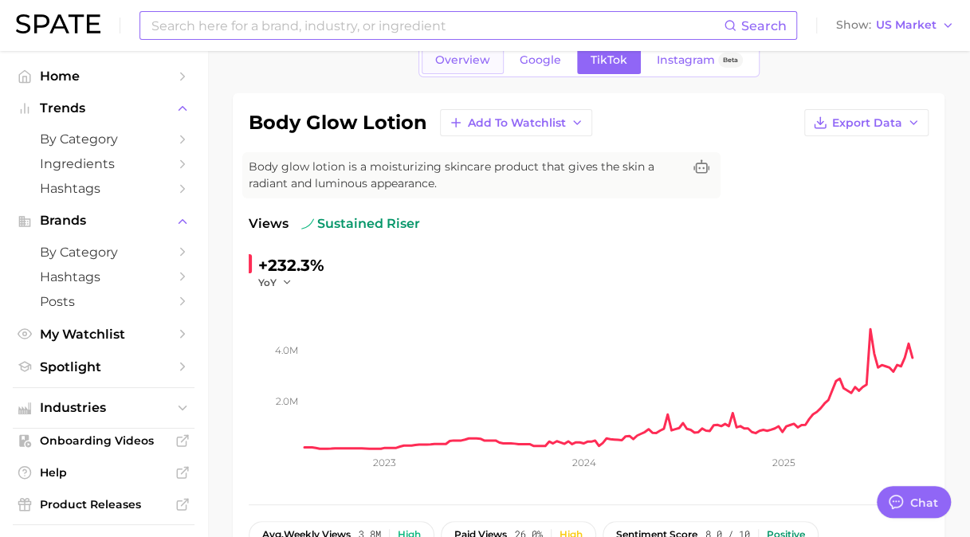
click at [459, 64] on span "Overview" at bounding box center [462, 60] width 55 height 14
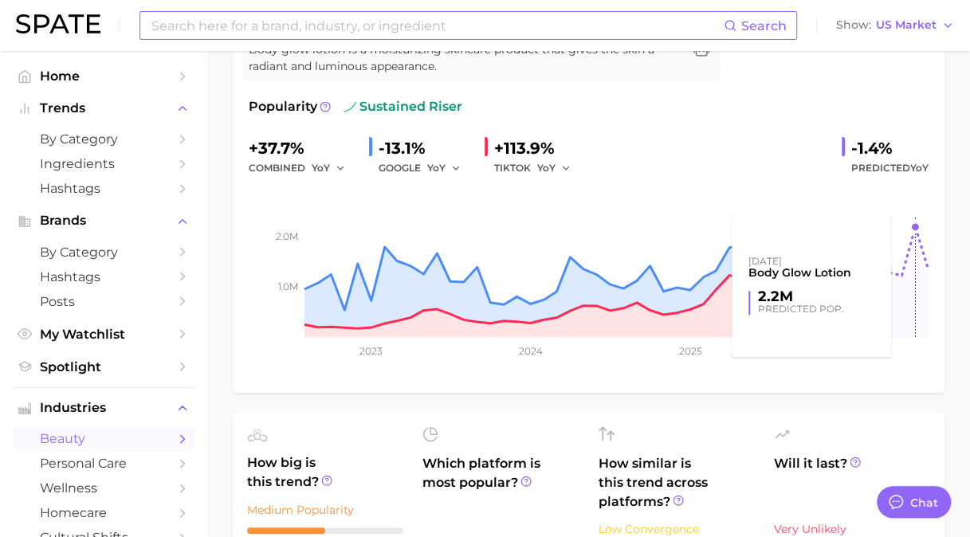
scroll to position [239, 0]
